Goal: Transaction & Acquisition: Book appointment/travel/reservation

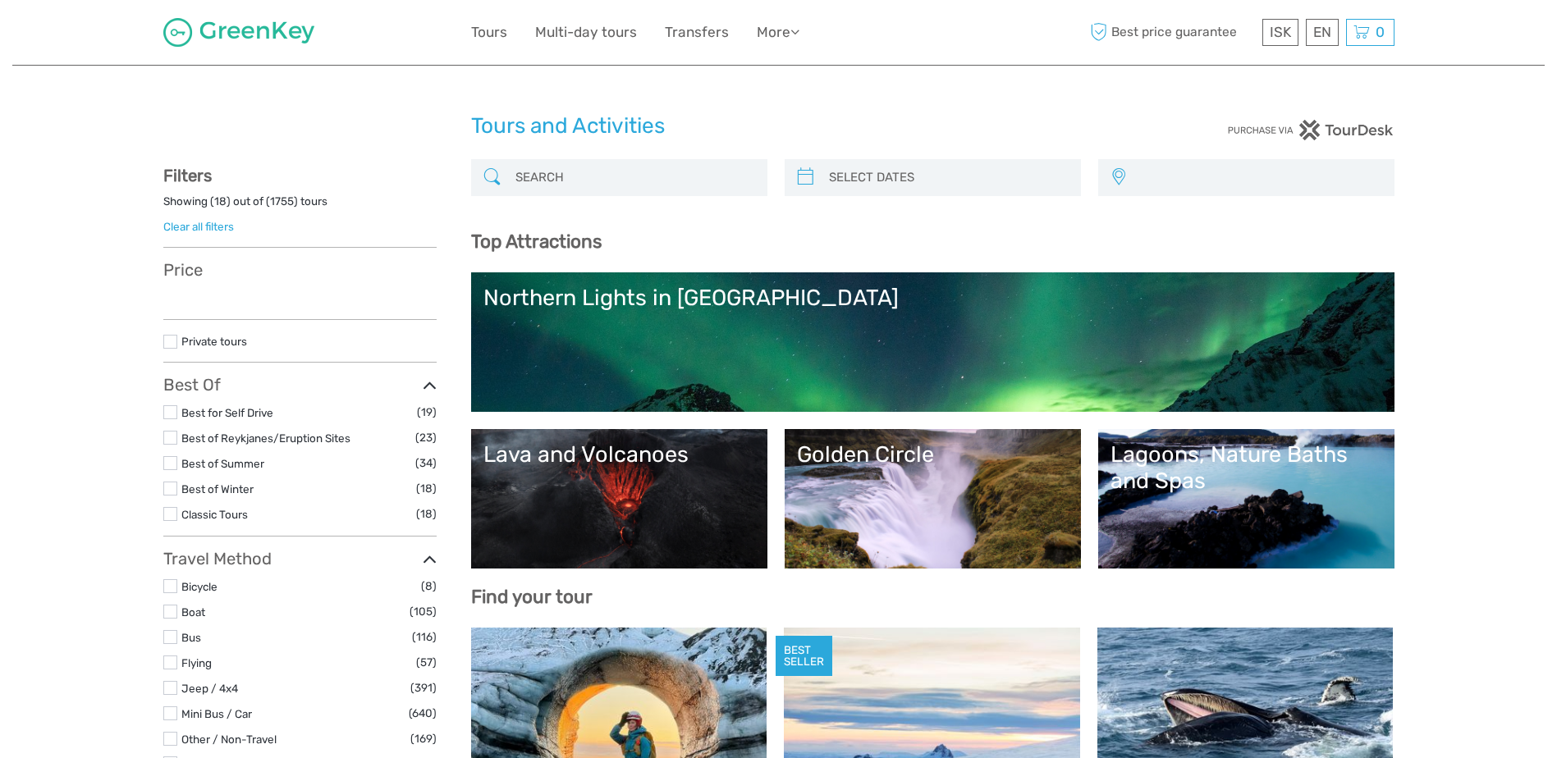
select select
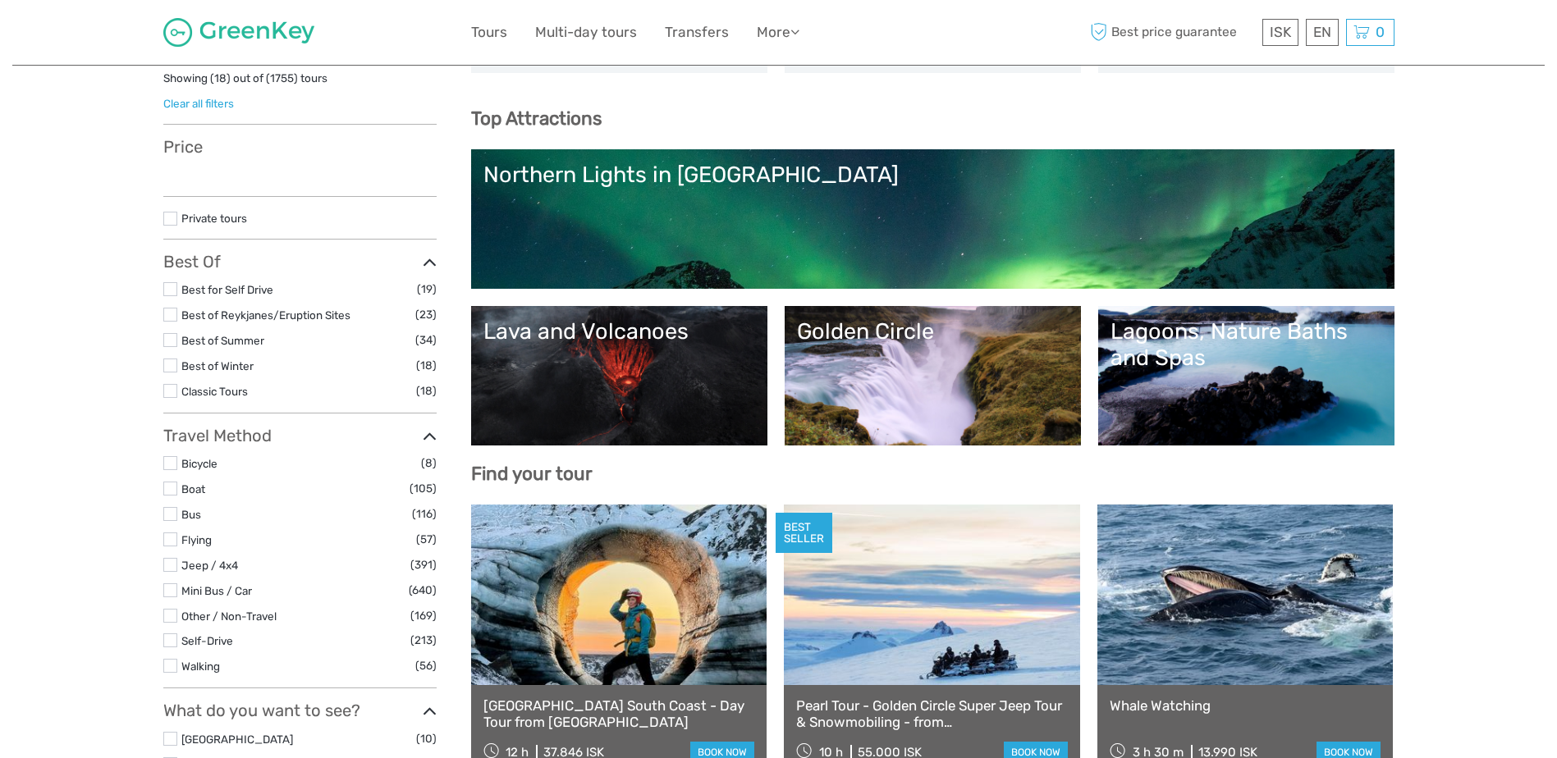
select select
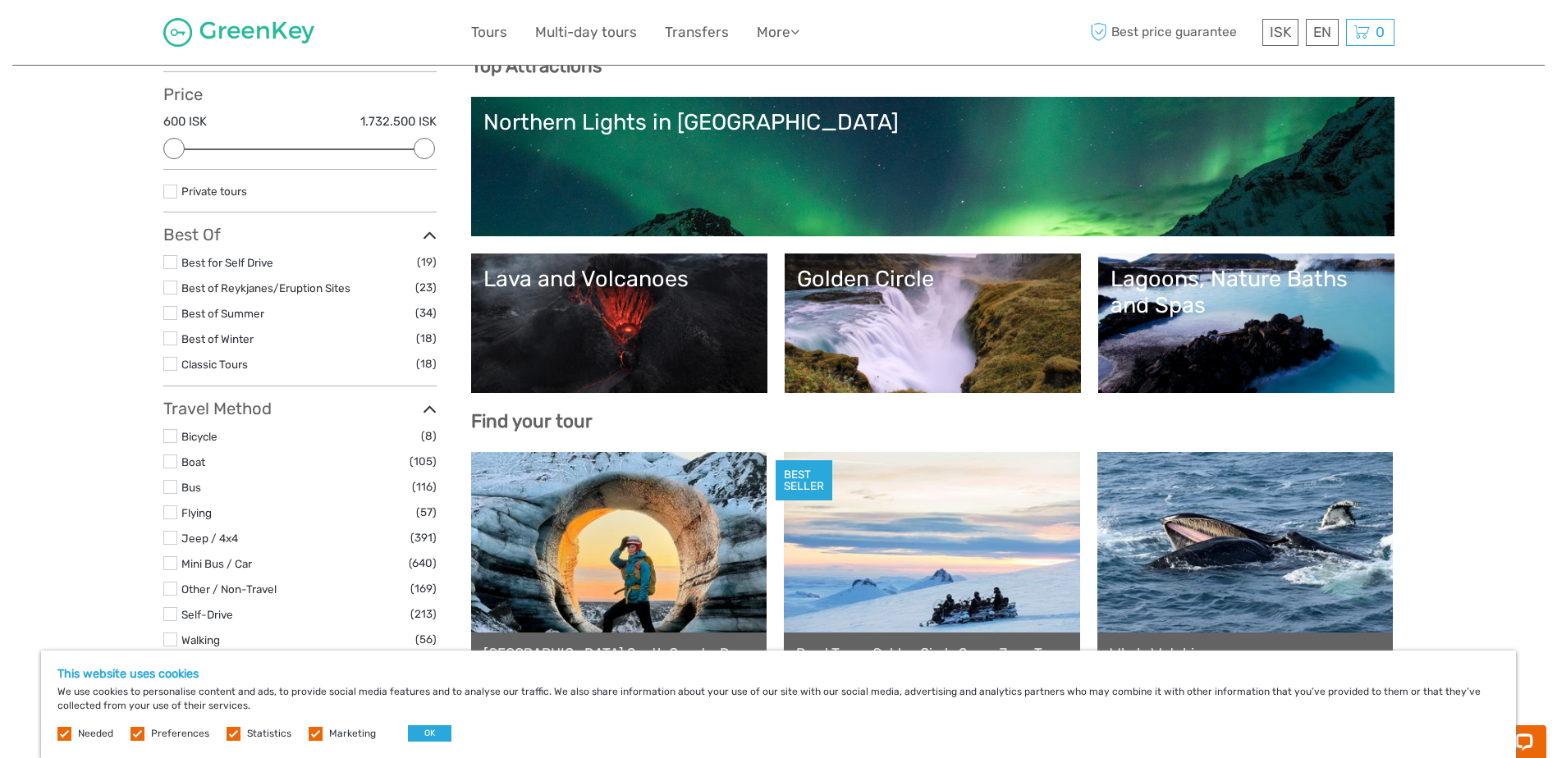
click at [616, 285] on div "Lava and Volcanoes" at bounding box center [619, 279] width 272 height 26
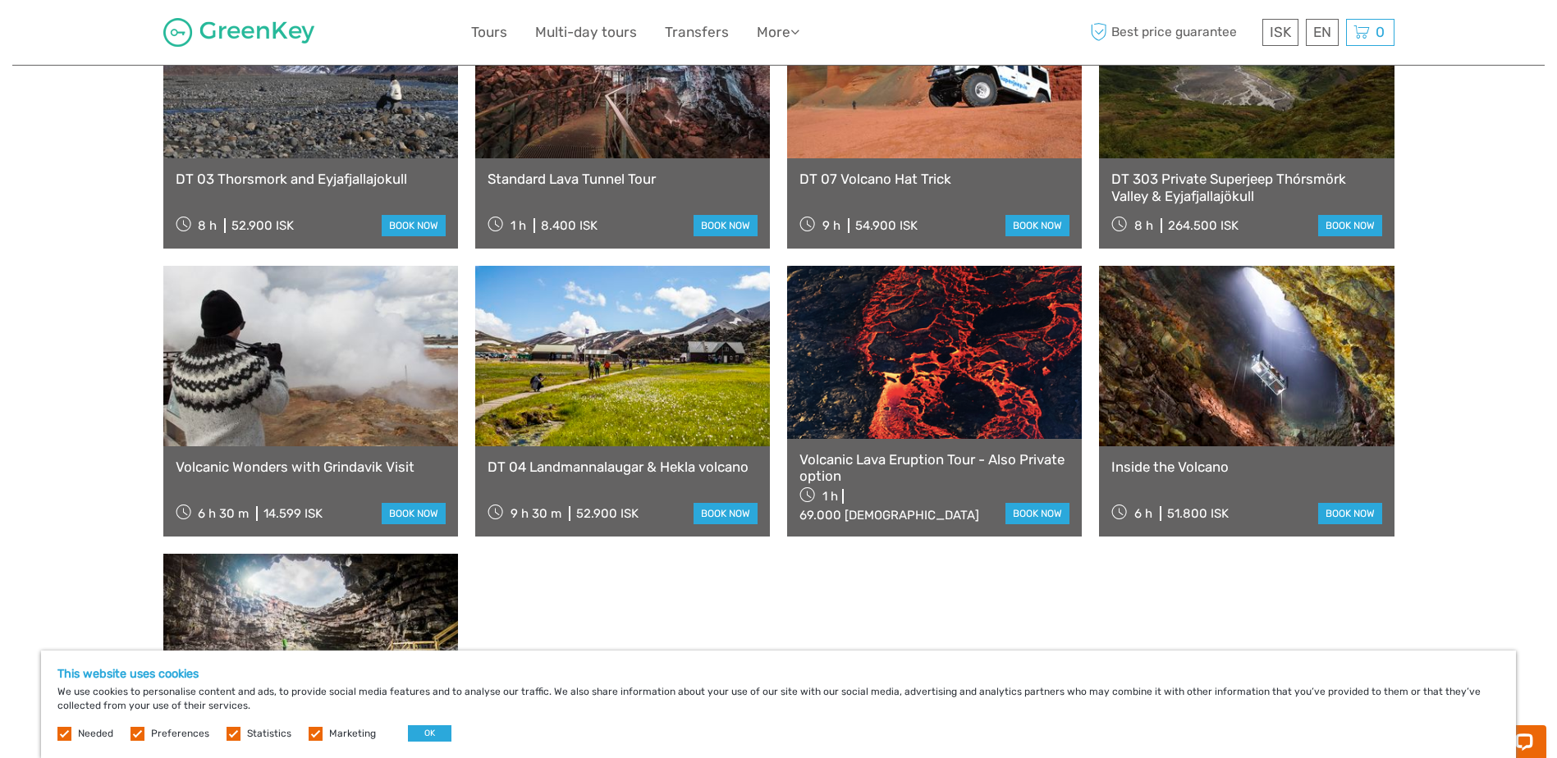
scroll to position [1065, 0]
click at [1203, 458] on link "Inside the Volcano" at bounding box center [1246, 466] width 270 height 16
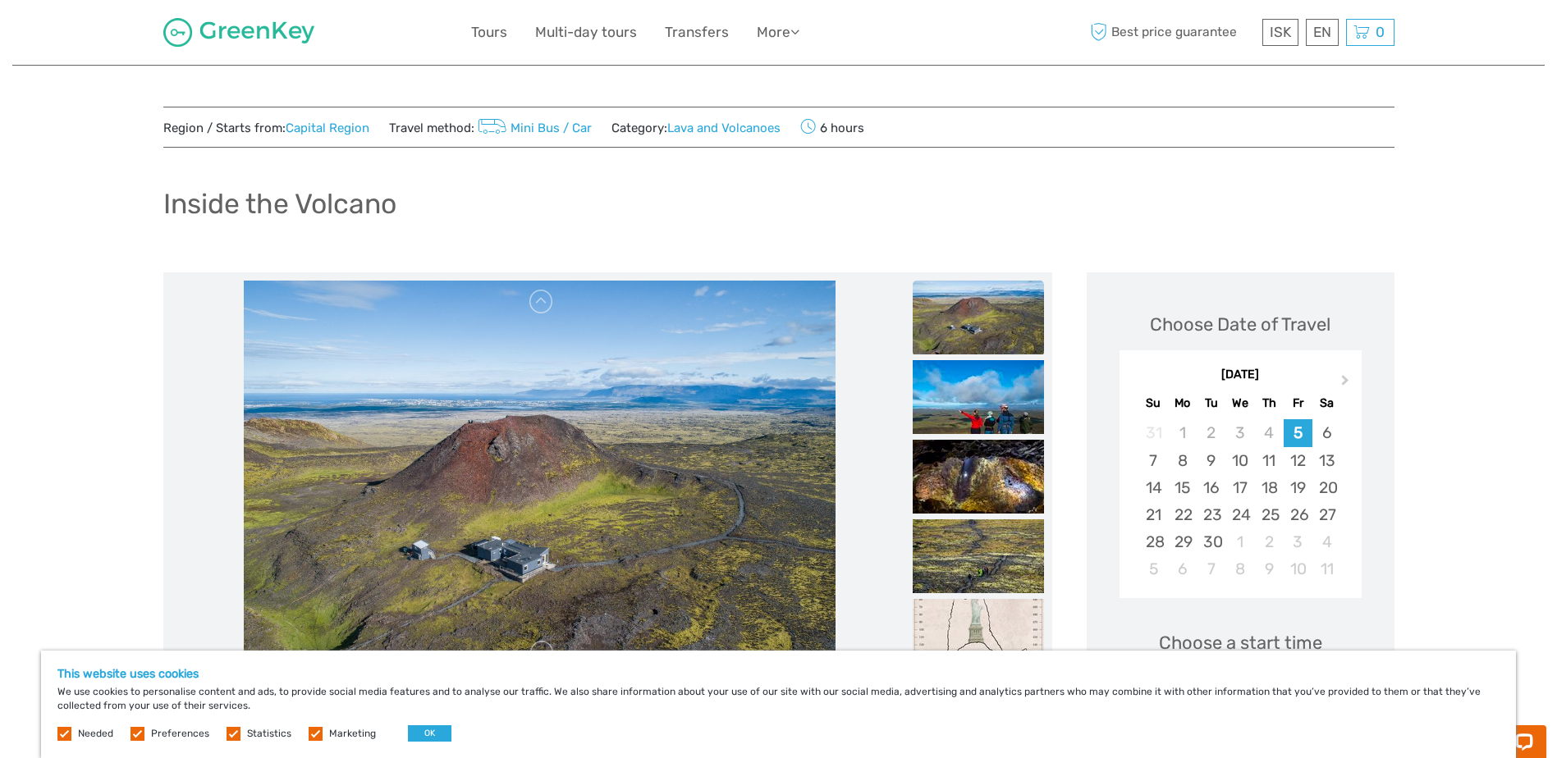
scroll to position [106, 0]
